Goal: Find specific page/section

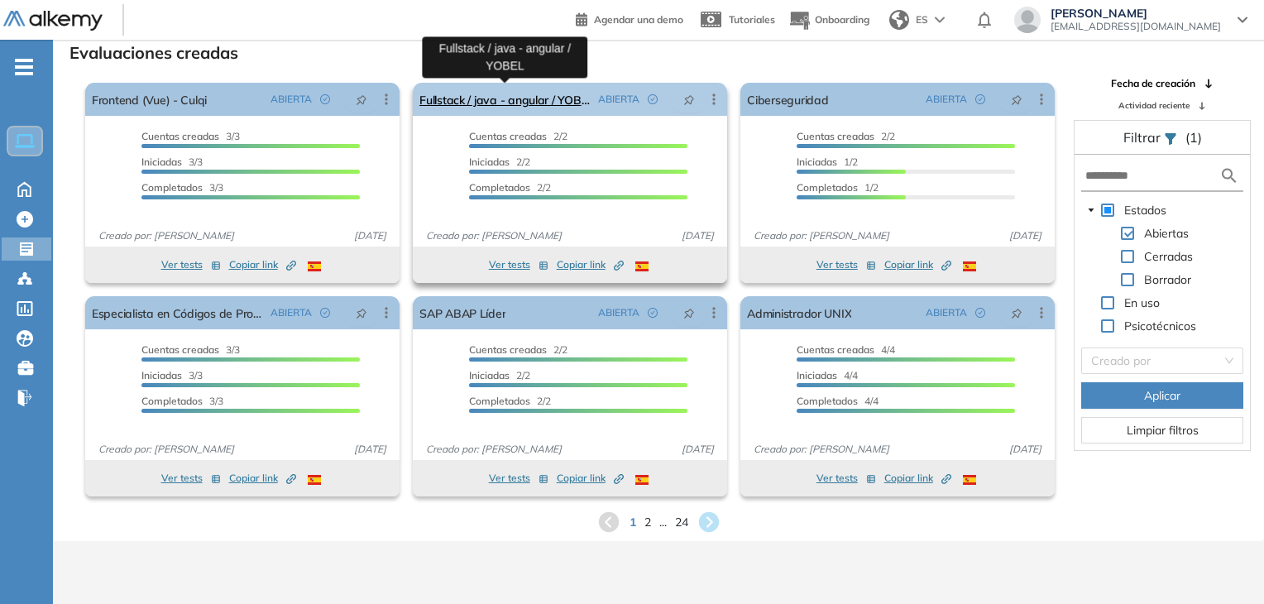
click at [464, 98] on link "Fullstack / java - angular / YOBEL" at bounding box center [506, 99] width 172 height 33
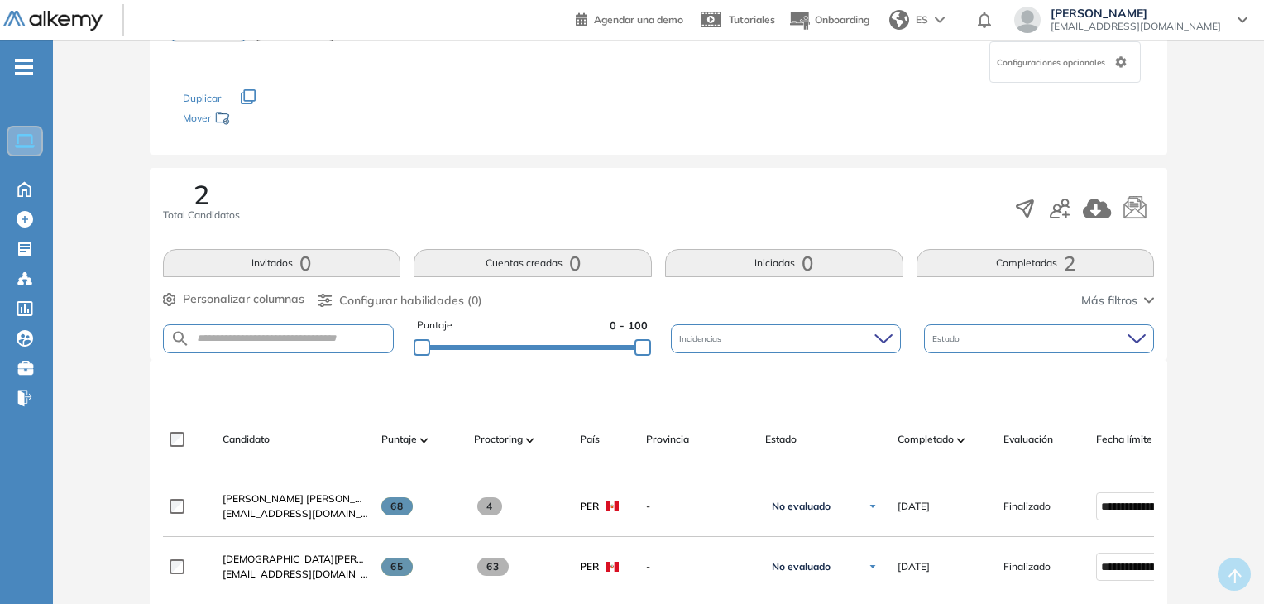
scroll to position [248, 0]
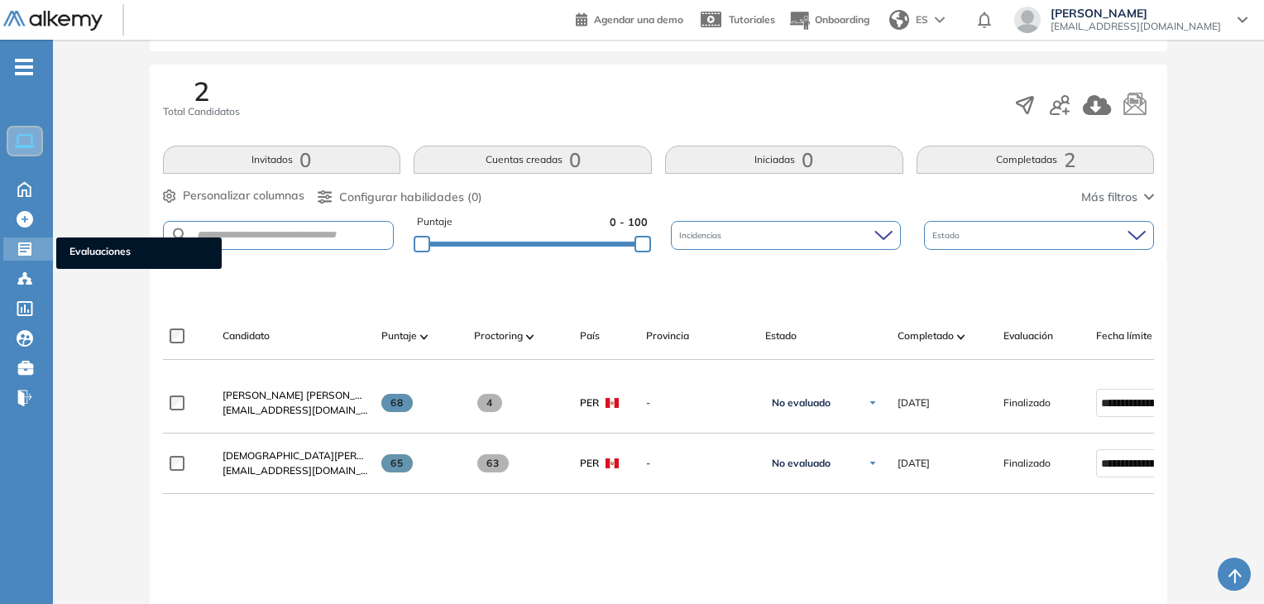
click at [28, 245] on icon at bounding box center [24, 248] width 13 height 13
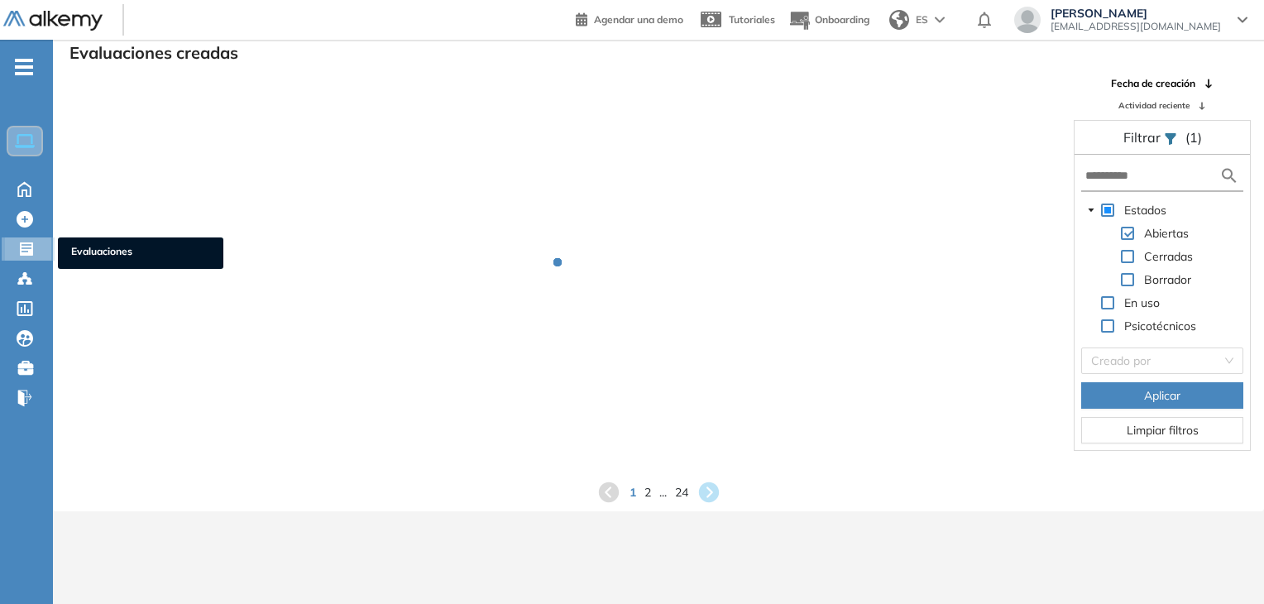
scroll to position [40, 0]
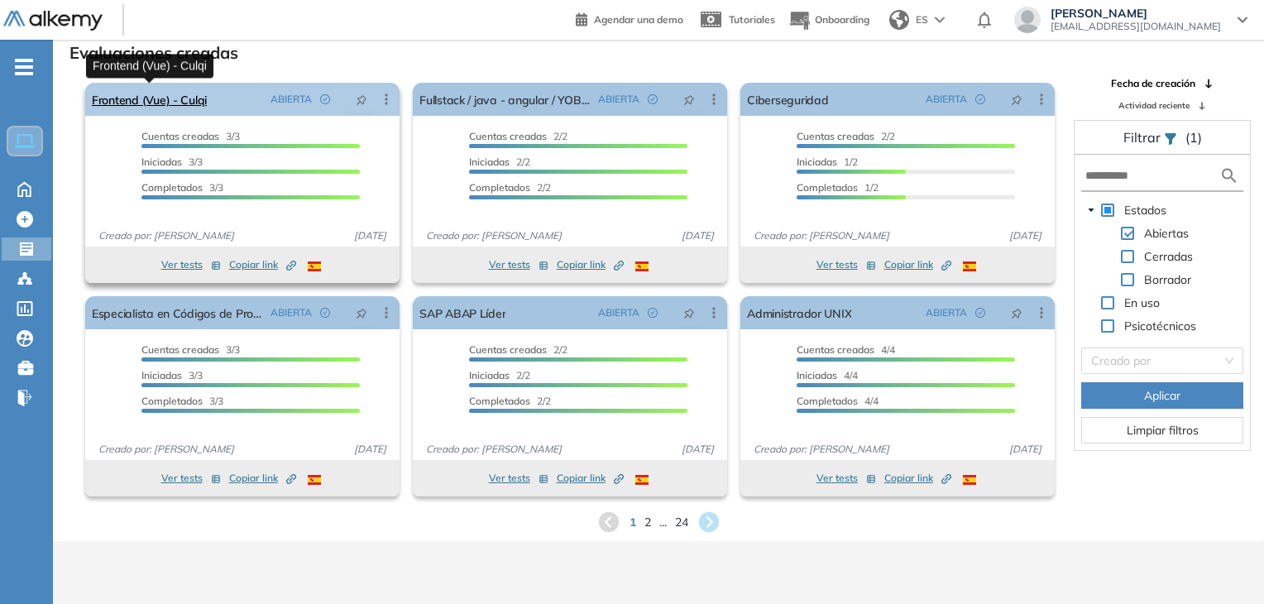
click at [165, 103] on link "Frontend (Vue) - Culqi" at bounding box center [149, 99] width 115 height 33
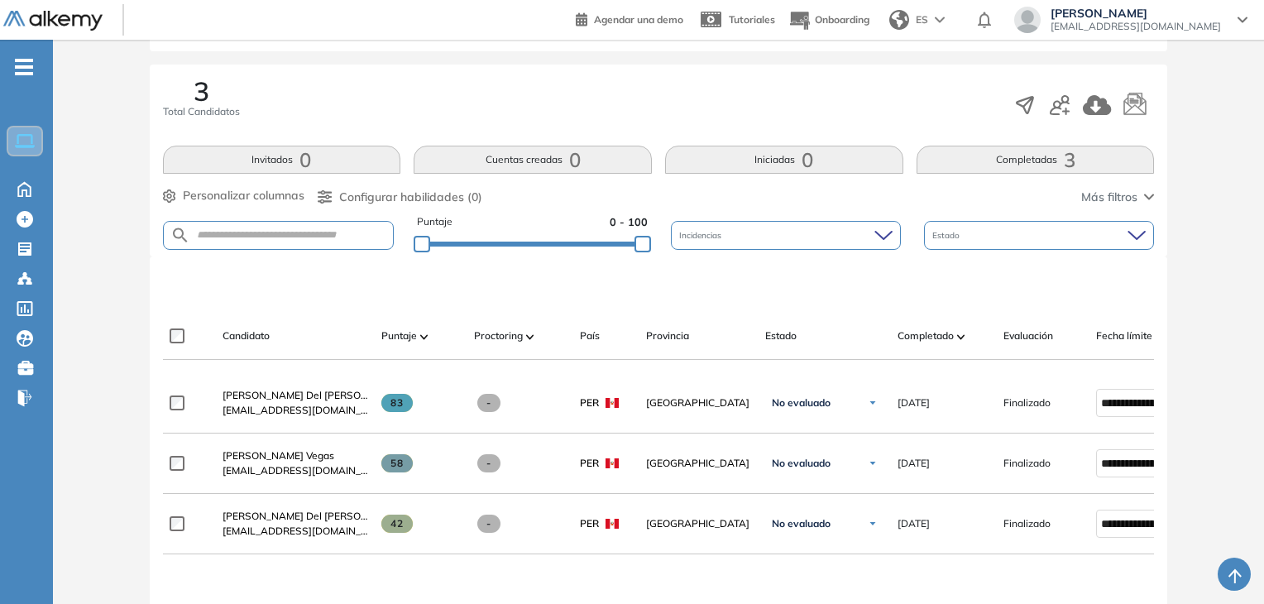
scroll to position [331, 0]
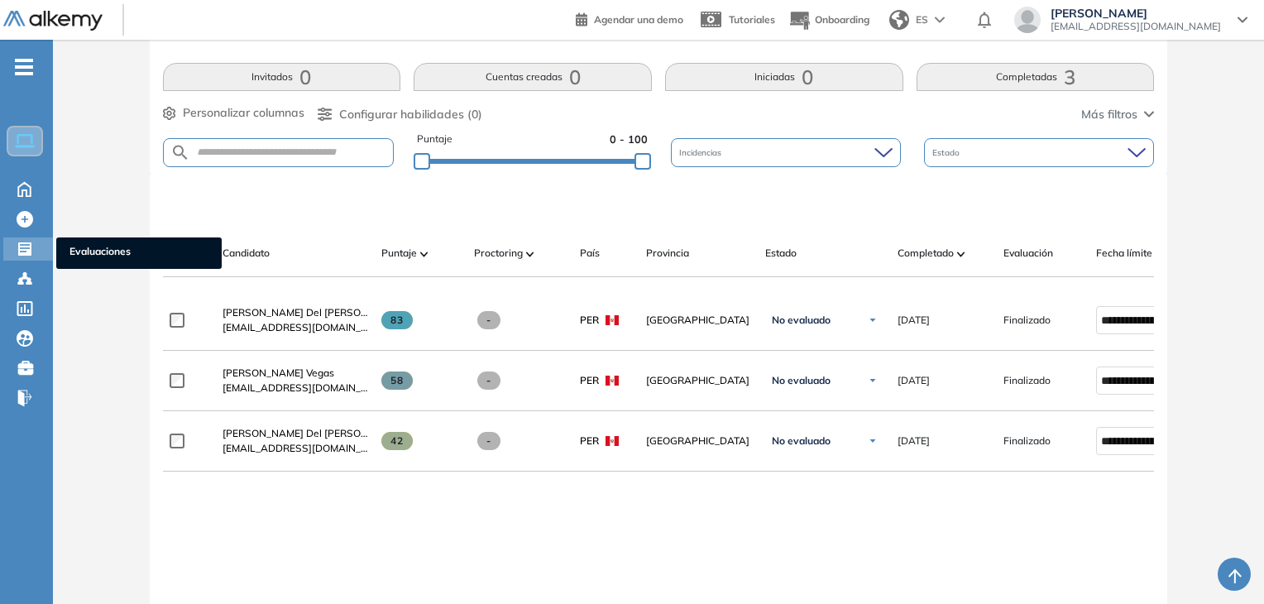
click at [25, 247] on icon at bounding box center [24, 248] width 13 height 13
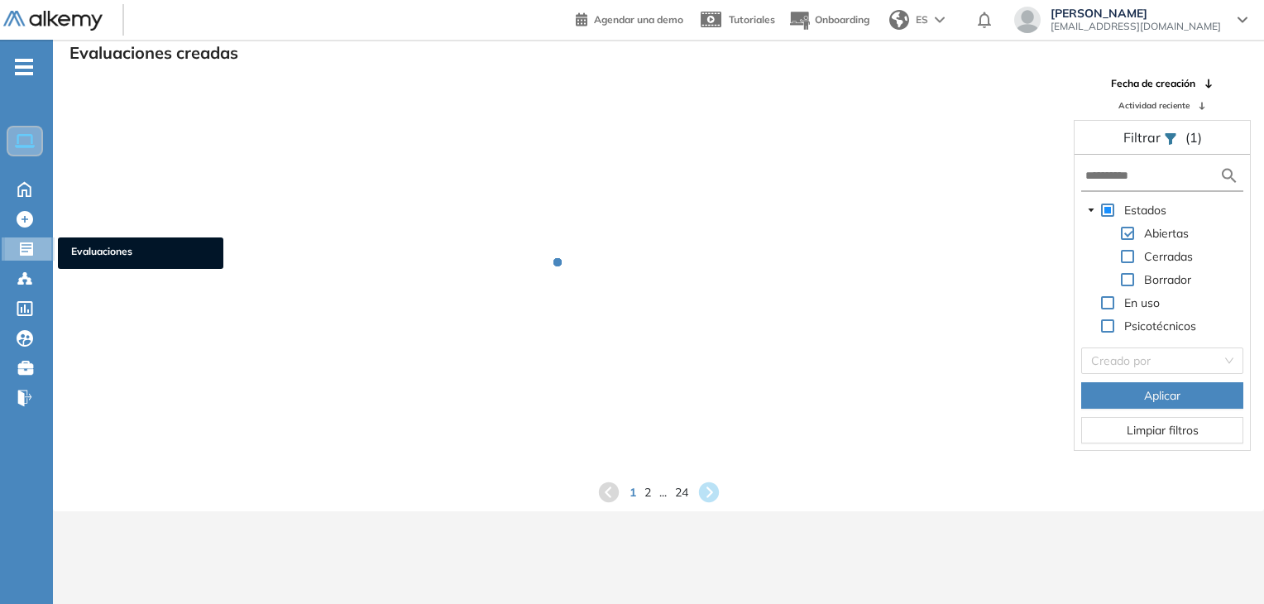
scroll to position [40, 0]
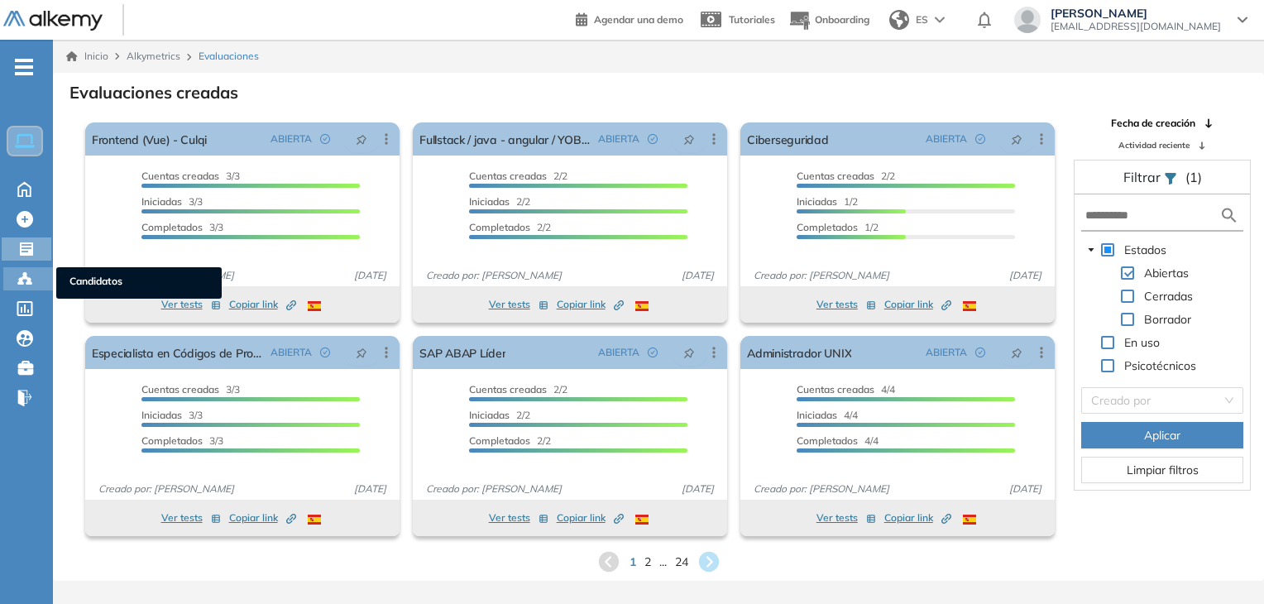
click at [30, 278] on circle at bounding box center [28, 279] width 3 height 3
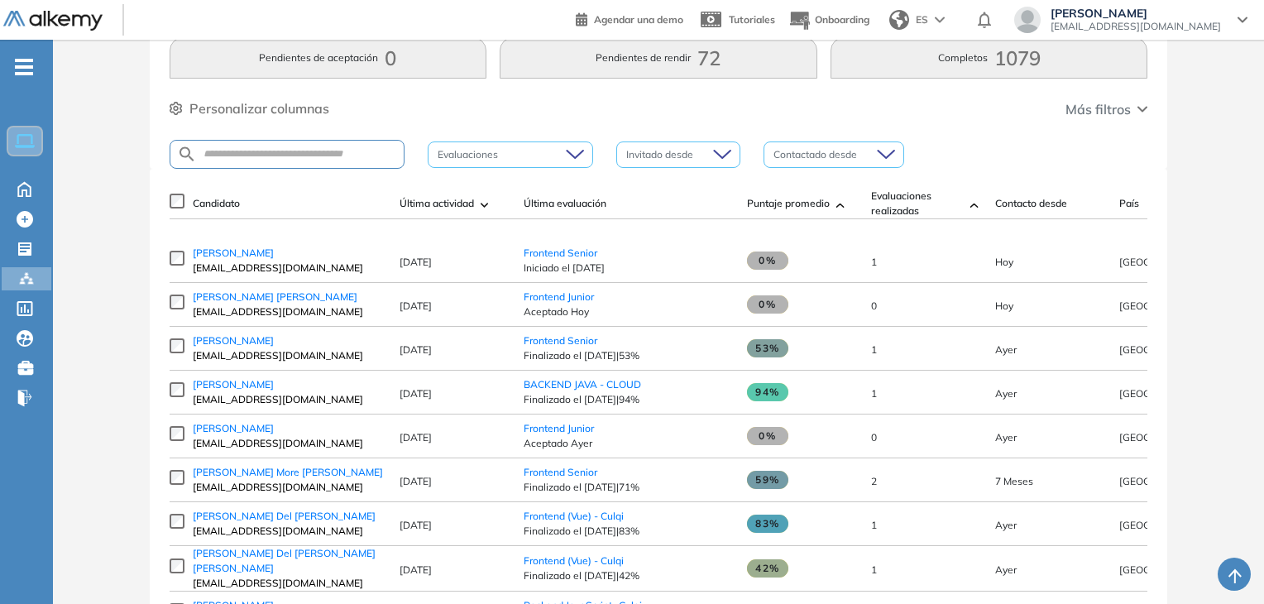
scroll to position [165, 0]
